Goal: Task Accomplishment & Management: Complete application form

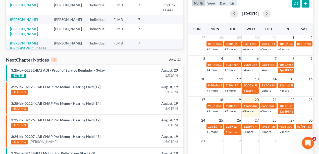
click at [251, 110] on link "+3 more" at bounding box center [248, 111] width 11 height 4
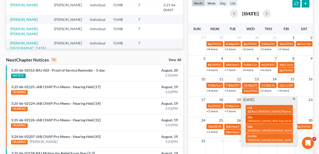
click at [254, 119] on span "[PERSON_NAME]-904-566-0149" at bounding box center [270, 121] width 44 height 4
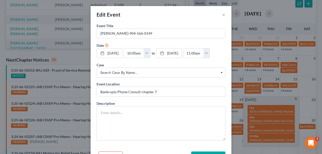
click at [150, 105] on div "Description" at bounding box center [161, 121] width 129 height 40
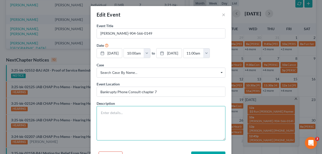
click at [147, 114] on textarea at bounding box center [161, 123] width 129 height 34
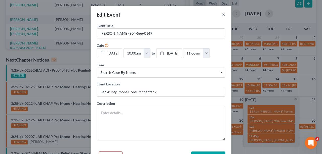
click at [223, 14] on button "×" at bounding box center [224, 15] width 4 height 6
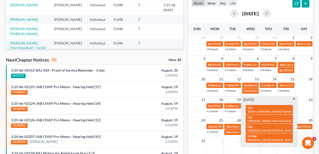
click at [294, 18] on div "[DATE]" at bounding box center [251, 14] width 118 height 12
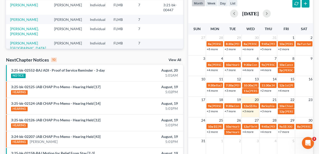
click at [266, 112] on link "+3 more" at bounding box center [265, 111] width 11 height 4
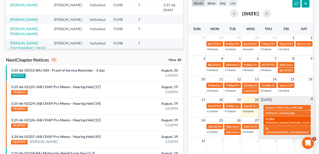
click at [290, 120] on div "11:30a [PERSON_NAME] [PHONE_NUMBER]" at bounding box center [287, 121] width 44 height 8
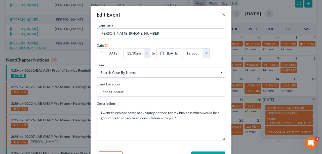
click at [223, 13] on button "×" at bounding box center [224, 15] width 4 height 6
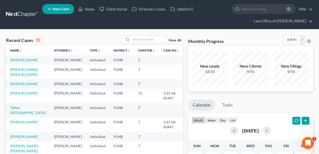
click at [117, 37] on div "Recent Cases 15 View All" at bounding box center [94, 40] width 177 height 10
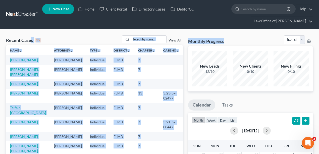
drag, startPoint x: 235, startPoint y: 42, endPoint x: 30, endPoint y: 37, distance: 204.6
click at [40, 37] on div "Recent Cases 15" at bounding box center [23, 40] width 35 height 6
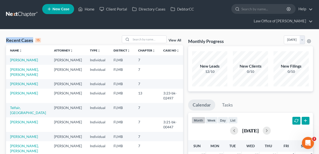
drag, startPoint x: 45, startPoint y: 39, endPoint x: 4, endPoint y: 36, distance: 41.6
click at [96, 40] on div "Recent Cases 15 View All" at bounding box center [94, 40] width 177 height 10
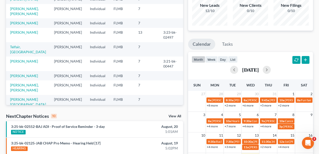
scroll to position [117, 0]
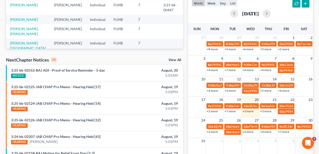
click at [249, 110] on link "+3 more" at bounding box center [248, 111] width 11 height 4
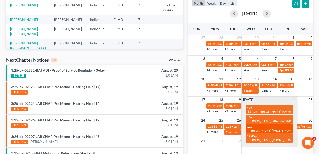
click at [256, 129] on span "[PERSON_NAME] [PHONE_NUMBER]" at bounding box center [273, 131] width 51 height 4
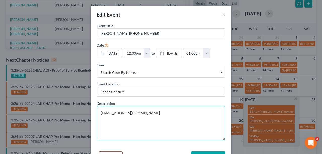
click at [157, 114] on textarea "[EMAIL_ADDRESS][DOMAIN_NAME]" at bounding box center [161, 123] width 129 height 34
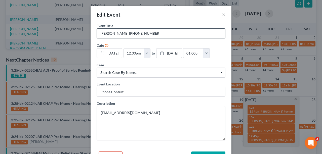
click at [165, 35] on input "[PERSON_NAME] [PHONE_NUMBER]" at bounding box center [161, 34] width 128 height 10
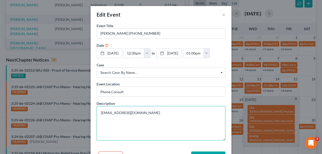
click at [170, 112] on textarea "[EMAIL_ADDRESS][DOMAIN_NAME]" at bounding box center [161, 123] width 129 height 34
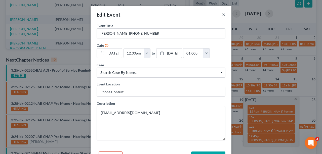
click at [222, 13] on button "×" at bounding box center [224, 15] width 4 height 6
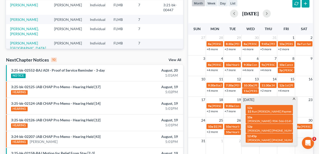
scroll to position [134, 0]
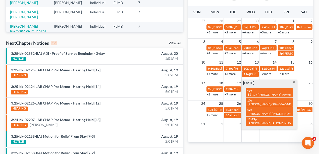
click at [289, 5] on div "month week day list [DATE] Sun Mon Tue Wed Thu Fri Sat 27 28 29 30 31 1 2 8a [P…" at bounding box center [250, 60] width 125 height 163
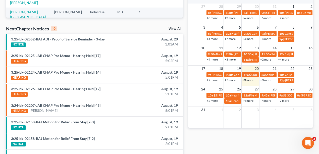
scroll to position [167, 0]
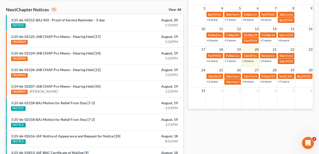
click at [212, 81] on link "+2 more" at bounding box center [212, 82] width 11 height 4
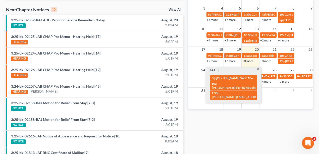
click at [221, 148] on div "Monthly Progress Bankruptcy Bankruptcy [DATE] [DATE] [DATE] [DATE] [DATE] [DATE…" at bounding box center [251, 28] width 130 height 320
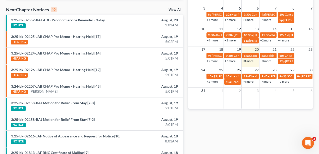
click at [250, 80] on link "+4 more" at bounding box center [248, 82] width 11 height 4
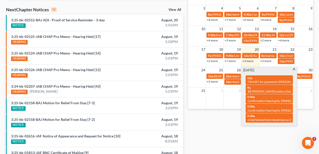
click at [233, 132] on div "Monthly Progress Bankruptcy Bankruptcy [DATE] [DATE] [DATE] [DATE] [DATE] [DATE…" at bounding box center [251, 28] width 130 height 320
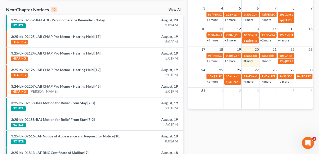
click at [268, 82] on link "+4 more" at bounding box center [265, 82] width 11 height 4
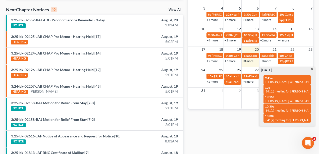
click at [241, 135] on div "Monthly Progress Bankruptcy Bankruptcy [DATE] [DATE] [DATE] [DATE] [DATE] [DATE…" at bounding box center [251, 28] width 130 height 320
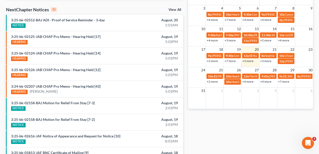
click at [287, 81] on link "+7 more" at bounding box center [283, 82] width 11 height 4
click at [243, 133] on div "Monthly Progress Bankruptcy Bankruptcy [DATE] [DATE] [DATE] [DATE] [DATE] [DATE…" at bounding box center [251, 28] width 130 height 320
click at [250, 82] on link "+4 more" at bounding box center [248, 82] width 11 height 4
click at [230, 125] on div "Monthly Progress Bankruptcy Bankruptcy [DATE] [DATE] [DATE] [DATE] [DATE] [DATE…" at bounding box center [251, 28] width 130 height 320
click at [211, 81] on link "+2 more" at bounding box center [212, 82] width 11 height 4
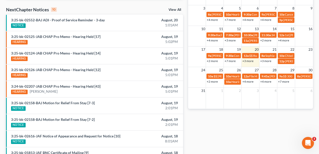
click at [217, 126] on div "Monthly Progress Bankruptcy Bankruptcy [DATE] [DATE] [DATE] [DATE] [DATE] [DATE…" at bounding box center [251, 28] width 130 height 320
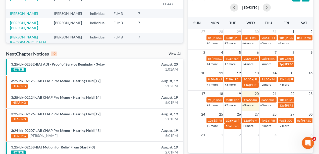
scroll to position [117, 0]
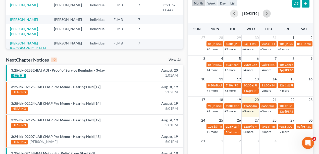
click at [271, 13] on button "button" at bounding box center [267, 14] width 8 height 8
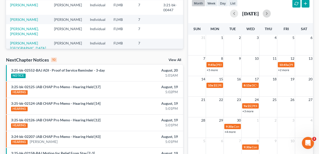
scroll to position [134, 0]
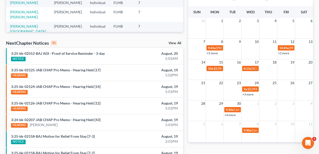
click at [230, 116] on link "+4 more" at bounding box center [230, 115] width 11 height 4
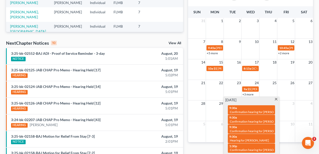
click at [212, 146] on div "Monthly Progress Bankruptcy Bankruptcy [DATE] [DATE] [DATE] [DATE] [DATE] [DATE…" at bounding box center [251, 61] width 130 height 320
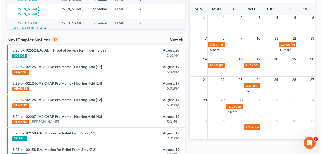
scroll to position [167, 0]
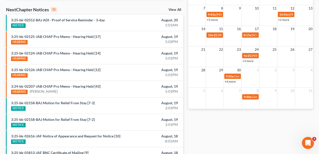
click at [264, 124] on div "Monthly Progress Bankruptcy Bankruptcy [DATE] [DATE] [DATE] [DATE] [DATE] [DATE…" at bounding box center [251, 28] width 130 height 320
click at [254, 33] on span "DC's Doctors Appt - Annual Physical" at bounding box center [276, 35] width 48 height 4
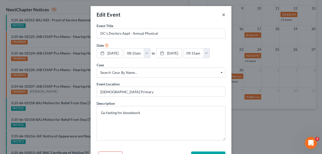
click at [222, 15] on button "×" at bounding box center [224, 15] width 4 height 6
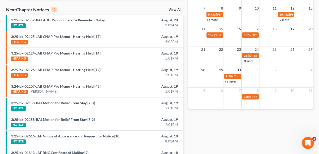
click at [270, 33] on td at bounding box center [269, 35] width 18 height 6
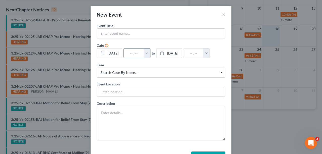
click at [150, 53] on button "button" at bounding box center [147, 54] width 7 height 10
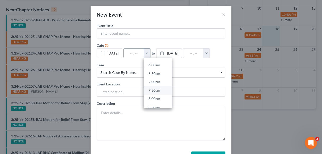
scroll to position [151, 0]
click at [161, 99] on link "11:00am" at bounding box center [158, 99] width 28 height 9
type input "11:00am"
type input "12:00pm"
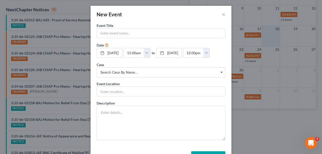
scroll to position [0, 0]
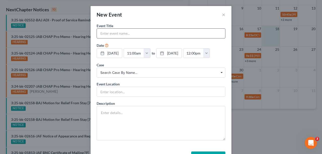
click at [162, 30] on input "text" at bounding box center [161, 34] width 128 height 10
type input "[PERSON_NAME]"
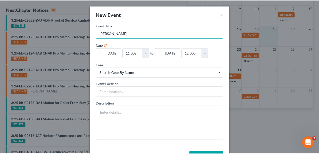
scroll to position [17, 0]
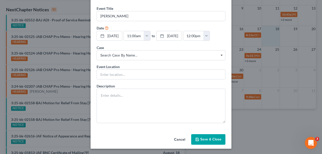
click at [213, 140] on button "Save & Close" at bounding box center [208, 139] width 34 height 11
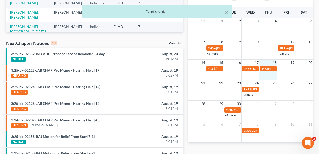
scroll to position [84, 0]
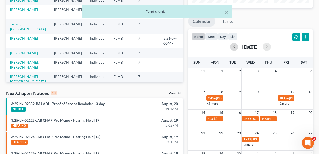
click at [230, 47] on button "button" at bounding box center [234, 47] width 8 height 8
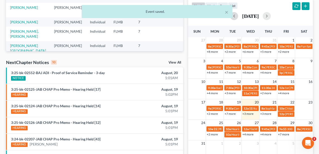
scroll to position [151, 0]
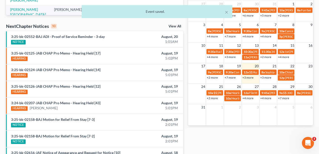
click at [249, 76] on link "+3 more" at bounding box center [248, 78] width 11 height 4
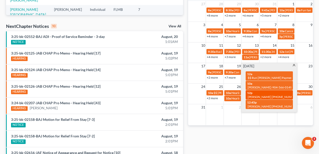
click at [266, 95] on span "[PERSON_NAME] [PHONE_NUMBER]" at bounding box center [273, 97] width 51 height 4
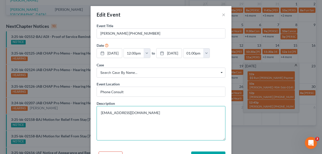
drag, startPoint x: 154, startPoint y: 113, endPoint x: 99, endPoint y: 113, distance: 55.5
click at [99, 113] on textarea "[EMAIL_ADDRESS][DOMAIN_NAME]" at bounding box center [161, 123] width 129 height 34
click at [134, 117] on textarea "[EMAIL_ADDRESS][DOMAIN_NAME]" at bounding box center [161, 123] width 129 height 34
click at [147, 114] on textarea "[EMAIL_ADDRESS][DOMAIN_NAME]" at bounding box center [161, 123] width 129 height 34
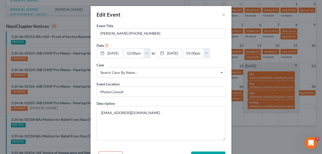
click at [155, 102] on div "Description [EMAIL_ADDRESS][DOMAIN_NAME]" at bounding box center [161, 121] width 129 height 40
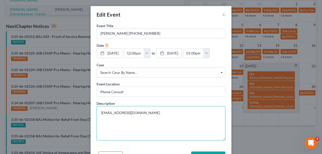
drag, startPoint x: 151, startPoint y: 114, endPoint x: 90, endPoint y: 118, distance: 61.7
click at [90, 118] on div "Event Title * [PERSON_NAME] [PHONE_NUMBER] Date [DATE] close Date [DATE] Time 1…" at bounding box center [160, 86] width 141 height 126
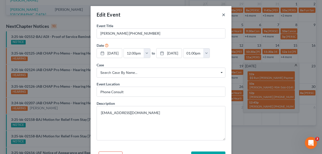
click at [223, 14] on button "×" at bounding box center [224, 15] width 4 height 6
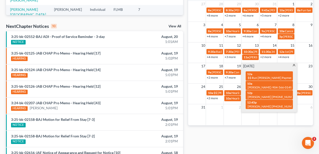
click at [244, 140] on div "Monthly Progress Bankruptcy Bankruptcy [DATE] [DATE] [DATE] [DATE] [DATE] [DATE…" at bounding box center [251, 45] width 130 height 320
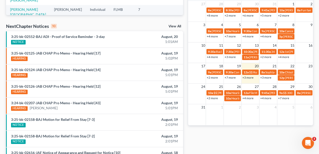
click at [265, 77] on link "+3 more" at bounding box center [265, 78] width 11 height 4
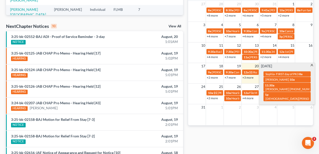
click at [254, 132] on div "Monthly Progress Bankruptcy Bankruptcy [DATE] [DATE] [DATE] [DATE] [DATE] [DATE…" at bounding box center [251, 45] width 130 height 320
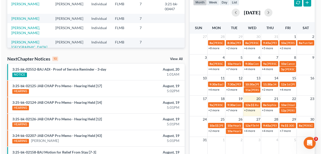
scroll to position [101, 0]
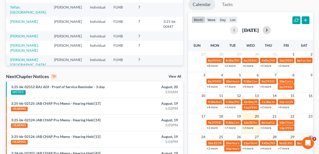
click at [271, 31] on button "button" at bounding box center [267, 30] width 8 height 8
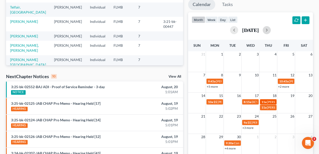
click at [270, 99] on link "11a [PERSON_NAME]" at bounding box center [268, 101] width 17 height 5
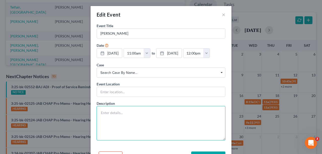
click at [172, 119] on textarea at bounding box center [161, 123] width 129 height 34
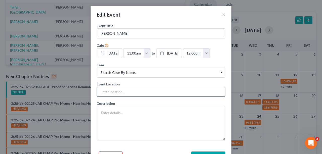
click at [166, 87] on input "text" at bounding box center [161, 92] width 128 height 10
type input "in person sign up"
click at [210, 53] on button "button" at bounding box center [206, 54] width 7 height 10
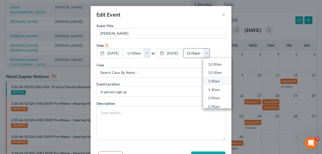
click at [226, 82] on link "1:00am" at bounding box center [217, 81] width 28 height 9
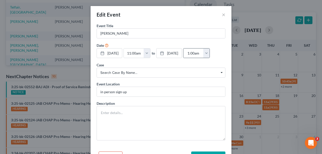
click at [210, 51] on button "button" at bounding box center [206, 54] width 7 height 10
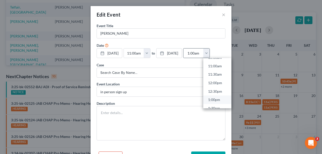
scroll to position [184, 0]
click at [226, 100] on link "1:00pm" at bounding box center [217, 99] width 28 height 9
type input "1:00pm"
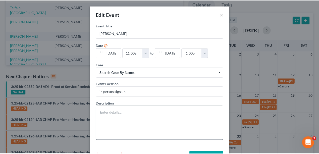
scroll to position [17, 0]
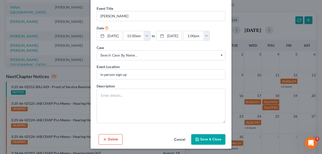
click at [211, 140] on button "Save & Close" at bounding box center [208, 139] width 34 height 11
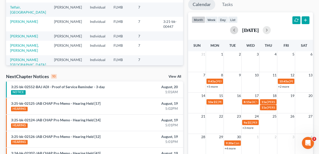
click at [230, 31] on button "button" at bounding box center [234, 30] width 8 height 8
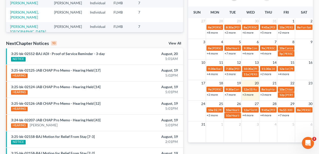
scroll to position [134, 0]
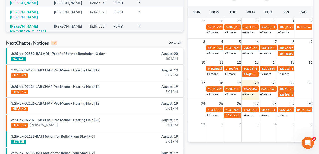
click at [250, 93] on link "+3 more" at bounding box center [248, 94] width 11 height 4
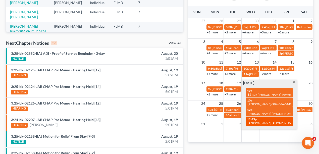
click at [258, 121] on span "[PERSON_NAME] [PHONE_NUMBER]" at bounding box center [273, 123] width 51 height 4
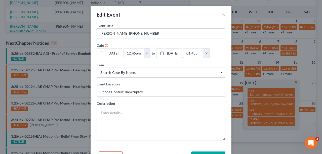
click at [172, 102] on div "Description" at bounding box center [161, 121] width 129 height 40
click at [205, 143] on div "Event Title * [PERSON_NAME] [PHONE_NUMBER] Date [DATE] close Date [DATE] Time 1…" at bounding box center [160, 86] width 141 height 126
click at [222, 13] on button "×" at bounding box center [224, 15] width 4 height 6
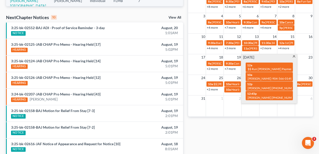
scroll to position [184, 0]
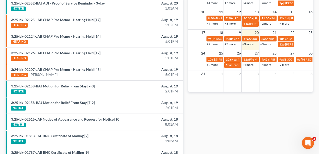
drag, startPoint x: 260, startPoint y: 111, endPoint x: 257, endPoint y: 111, distance: 2.5
click at [258, 111] on div "Monthly Progress Bankruptcy Bankruptcy [DATE] [DATE] [DATE] [DATE] [DATE] [DATE…" at bounding box center [251, 11] width 130 height 320
click at [270, 45] on link "+3 more" at bounding box center [265, 44] width 11 height 4
click at [263, 126] on div "Monthly Progress Bankruptcy Bankruptcy [DATE] [DATE] [DATE] [DATE] [DATE] [DATE…" at bounding box center [251, 11] width 130 height 320
click at [304, 40] on td at bounding box center [304, 42] width 18 height 12
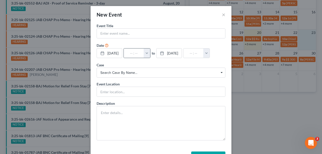
click at [150, 52] on button "button" at bounding box center [147, 54] width 7 height 10
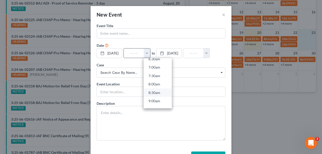
scroll to position [117, 0]
click at [159, 83] on link "8:00am" at bounding box center [158, 82] width 28 height 9
type input "8:00am"
type input "09:00am"
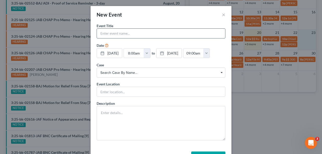
click at [151, 32] on input "text" at bounding box center [161, 34] width 128 height 10
click at [177, 35] on input "[PERSON_NAME]" at bounding box center [161, 34] width 128 height 10
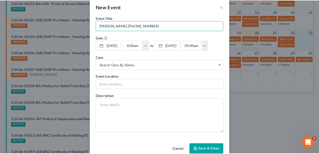
scroll to position [17, 0]
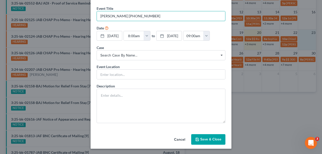
type input "[PERSON_NAME] [PHONE_NUMBER]"
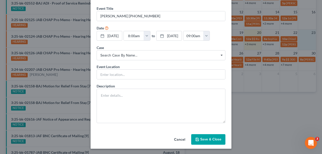
click at [215, 140] on button "Save & Close" at bounding box center [208, 139] width 34 height 11
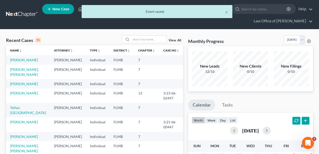
scroll to position [0, 0]
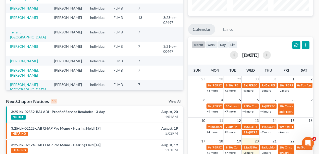
scroll to position [117, 0]
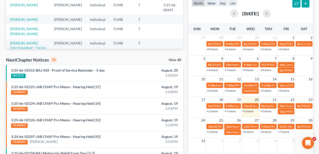
click at [266, 111] on link "+3 more" at bounding box center [265, 111] width 11 height 4
click at [282, 12] on div "[DATE]" at bounding box center [251, 14] width 118 height 8
